Goal: Information Seeking & Learning: Learn about a topic

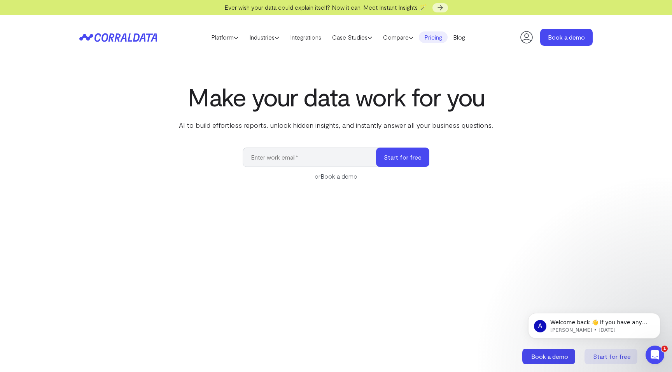
click at [435, 40] on link "Pricing" at bounding box center [433, 37] width 29 height 12
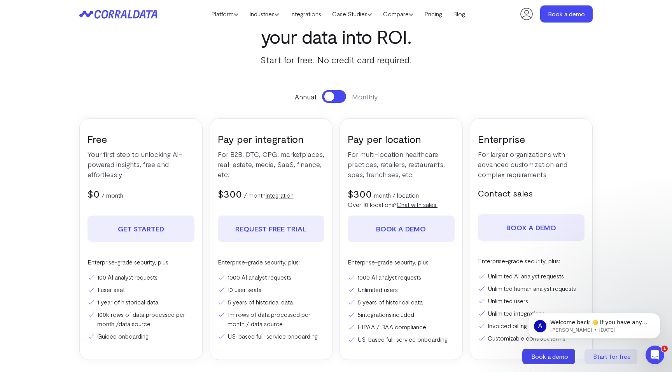
scroll to position [50, 0]
click at [653, 353] on icon "Open Intercom Messenger" at bounding box center [653, 354] width 13 height 13
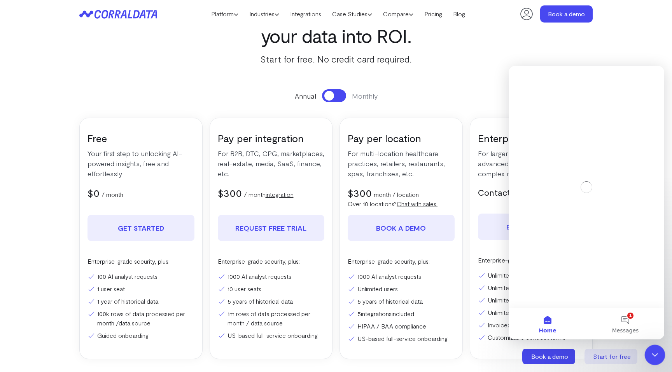
scroll to position [0, 0]
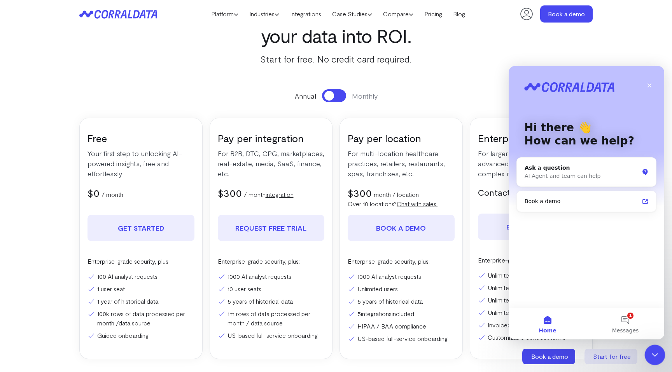
click at [653, 353] on icon "Close Intercom Messenger" at bounding box center [653, 353] width 9 height 9
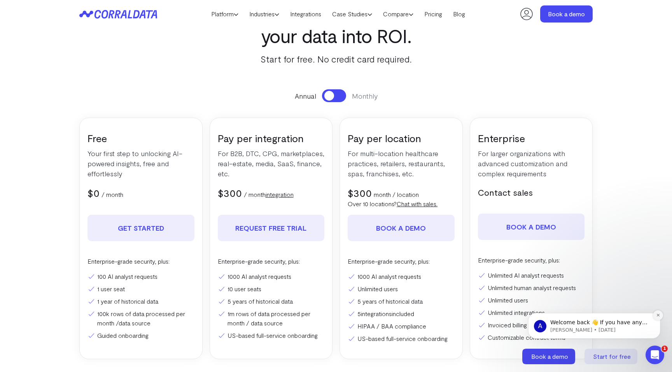
click at [659, 316] on icon "Dismiss notification" at bounding box center [658, 315] width 4 height 4
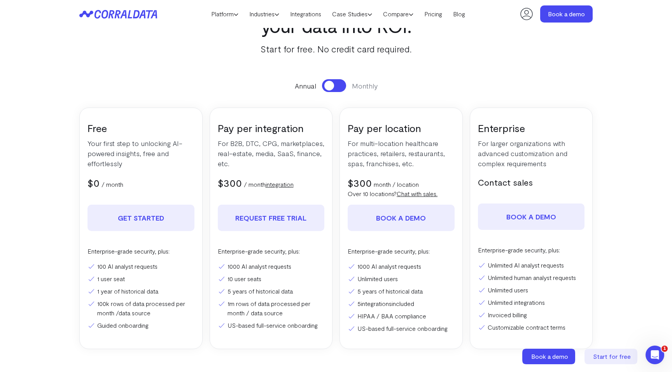
scroll to position [71, 0]
